Goal: Task Accomplishment & Management: Manage account settings

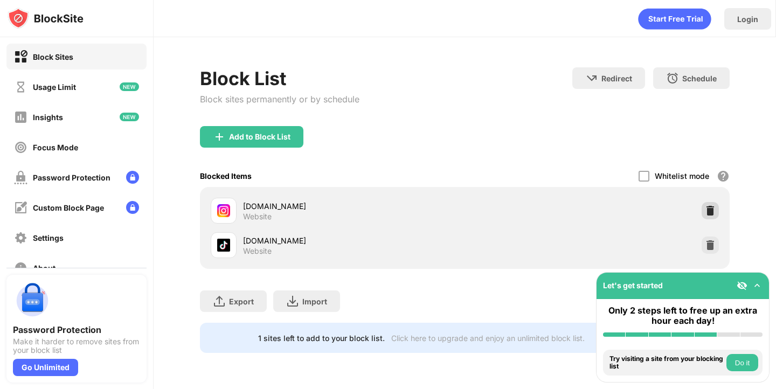
click at [706, 211] on img at bounding box center [710, 210] width 11 height 11
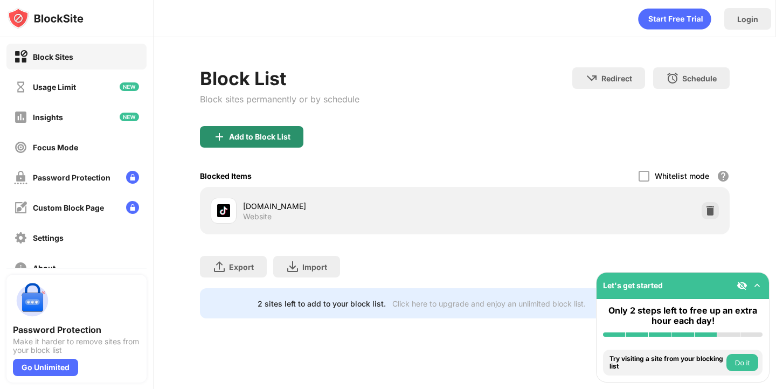
click at [264, 139] on div "Add to Block List" at bounding box center [259, 137] width 61 height 9
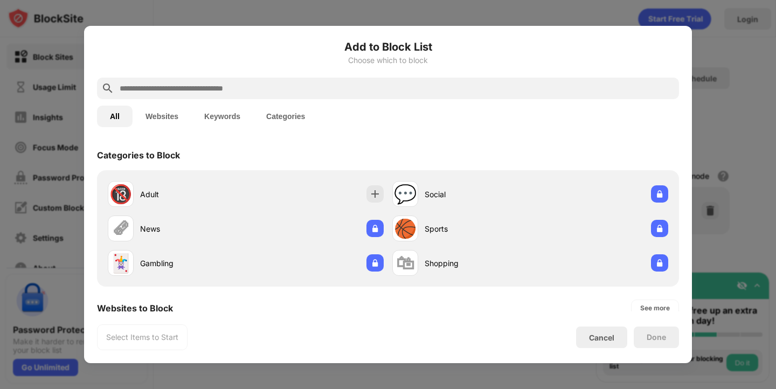
click at [264, 84] on input "text" at bounding box center [397, 88] width 556 height 13
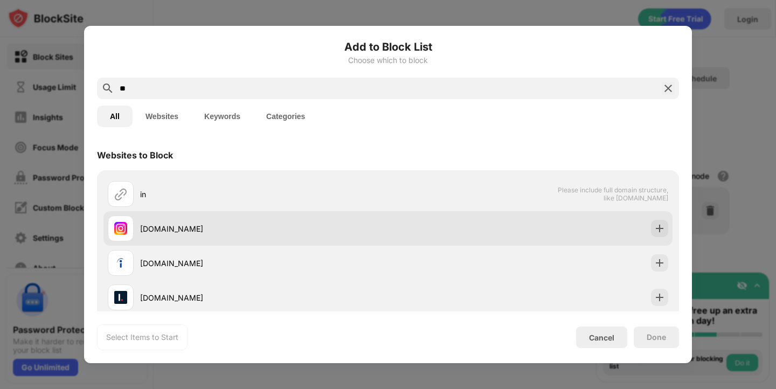
type input "**"
click at [201, 217] on div "instagram.com" at bounding box center [248, 229] width 280 height 26
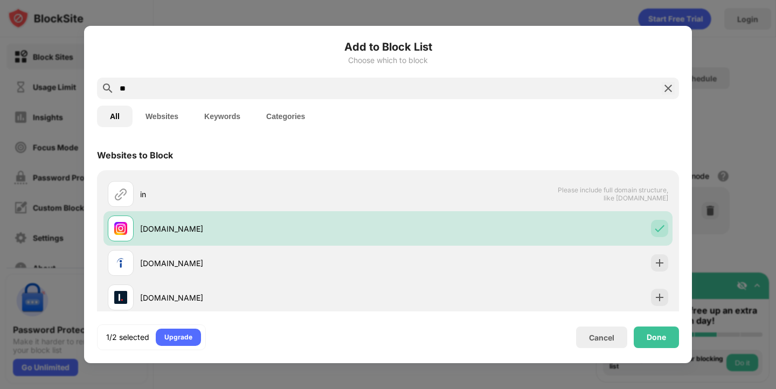
click at [675, 337] on div "Done" at bounding box center [656, 338] width 45 height 22
